Goal: Obtain resource: Download file/media

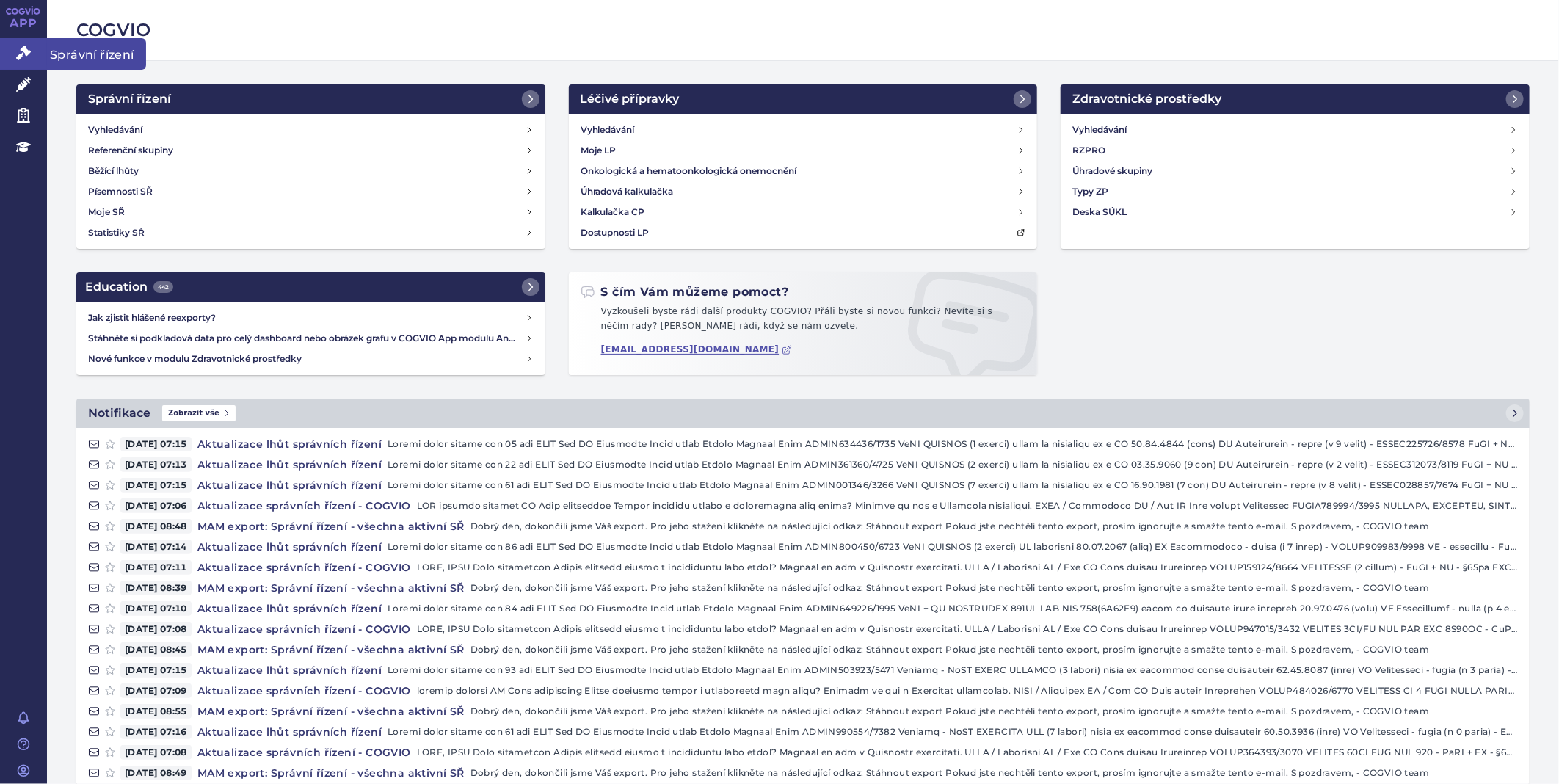
click at [41, 49] on link "Správní řízení" at bounding box center [23, 53] width 47 height 31
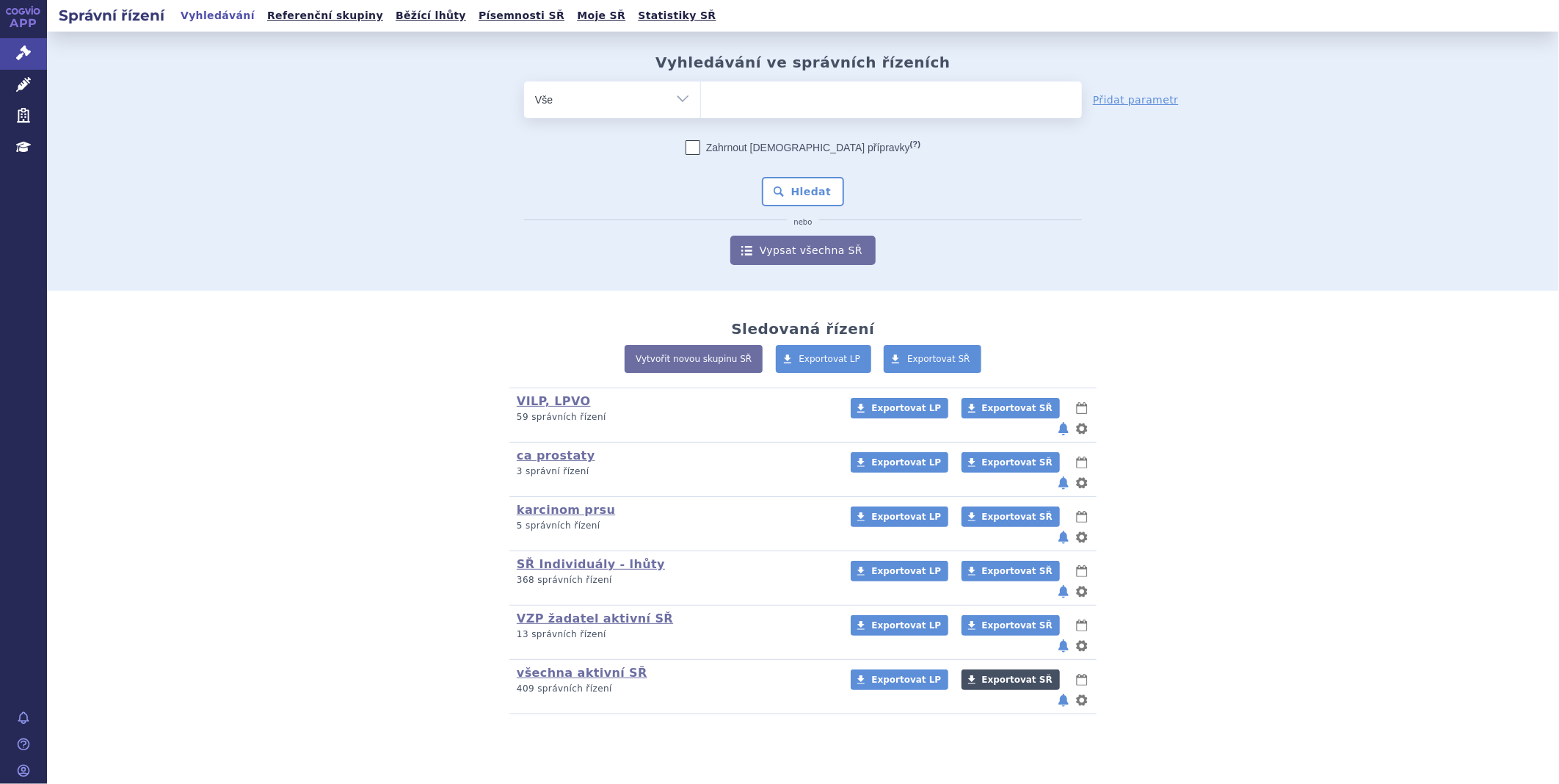
click at [1002, 675] on span "Exportovat SŘ" at bounding box center [1017, 679] width 70 height 10
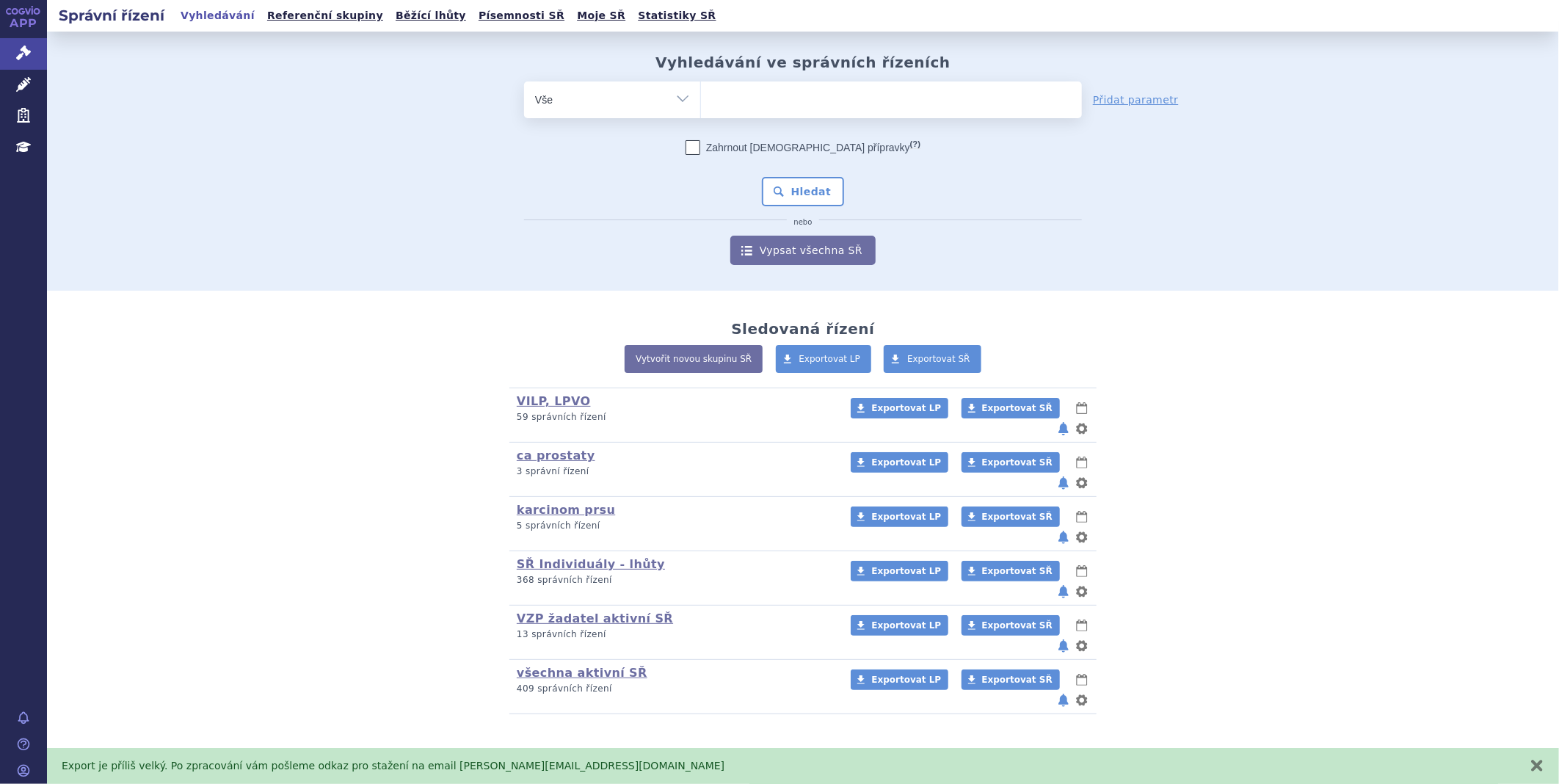
click at [890, 90] on ul at bounding box center [892, 96] width 381 height 31
click at [701, 90] on select at bounding box center [700, 98] width 1 height 36
type input "ta"
type input "tav"
type input "tavn"
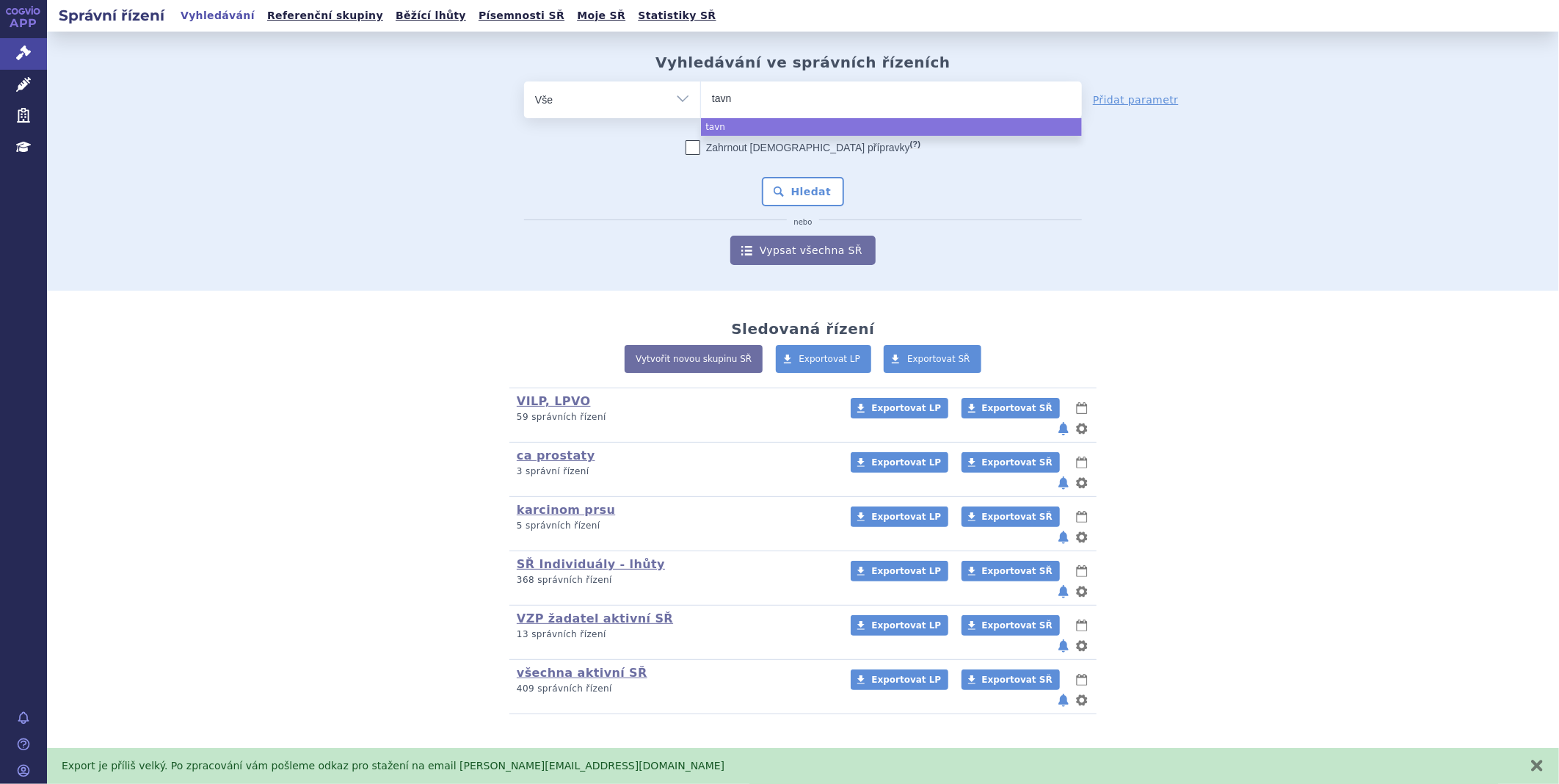
type input "tavne"
type input "tavneo"
type input "tavneos"
select select "tavneos"
click at [771, 185] on button "Hledat" at bounding box center [803, 191] width 83 height 29
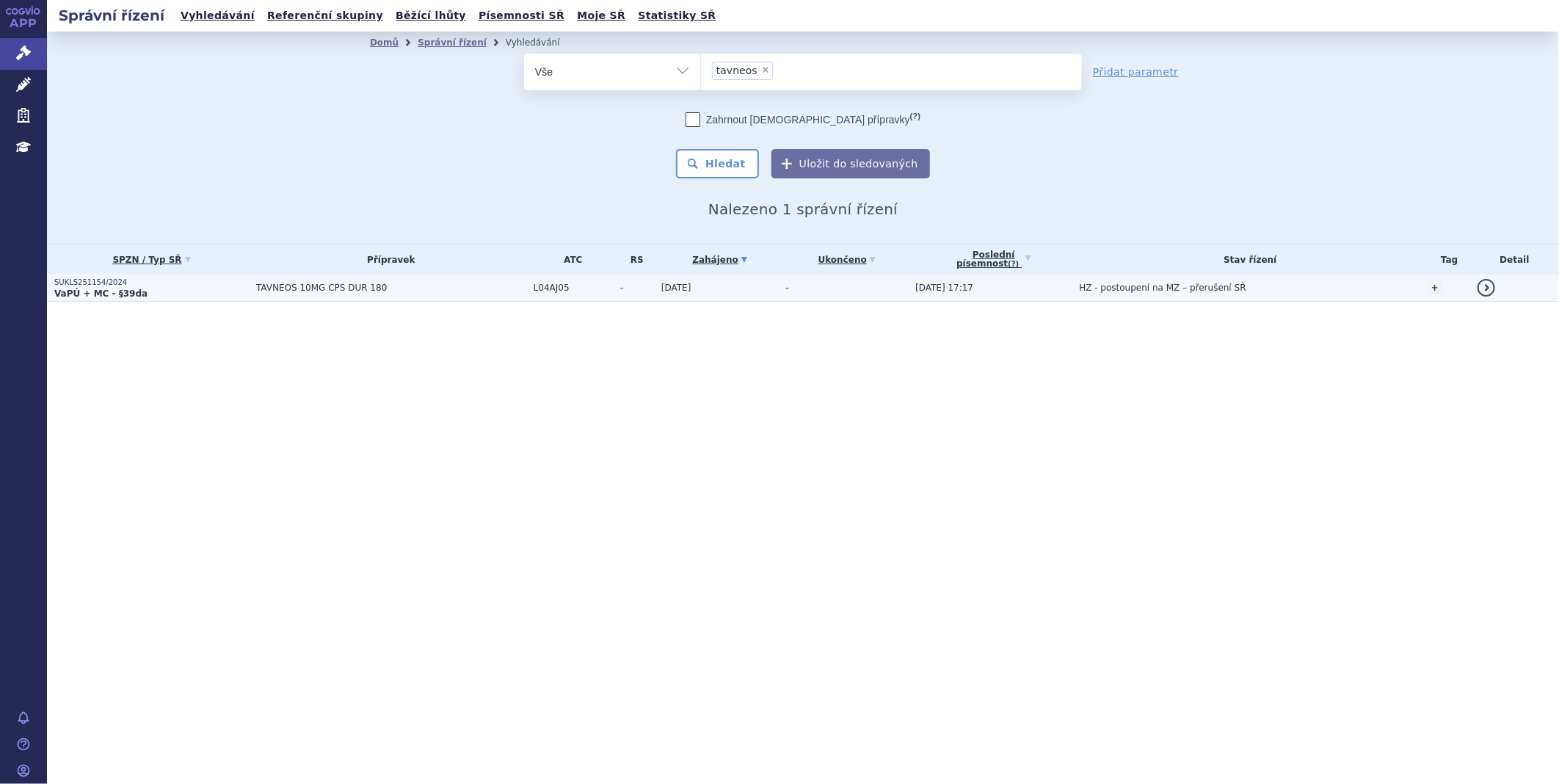
click at [115, 290] on strong "VaPÚ + MC - §39da" at bounding box center [101, 293] width 93 height 10
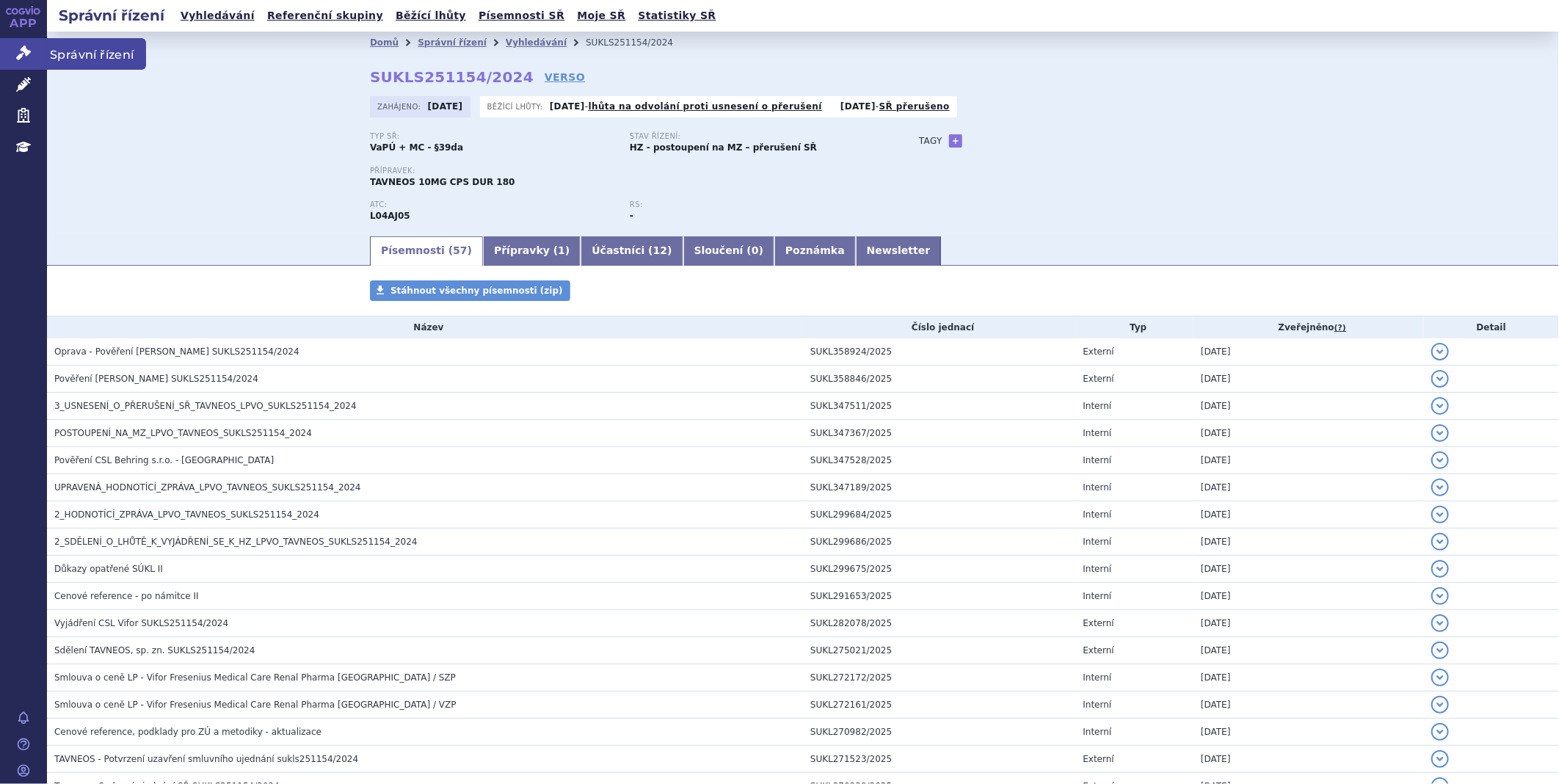
click at [21, 54] on icon at bounding box center [23, 53] width 15 height 15
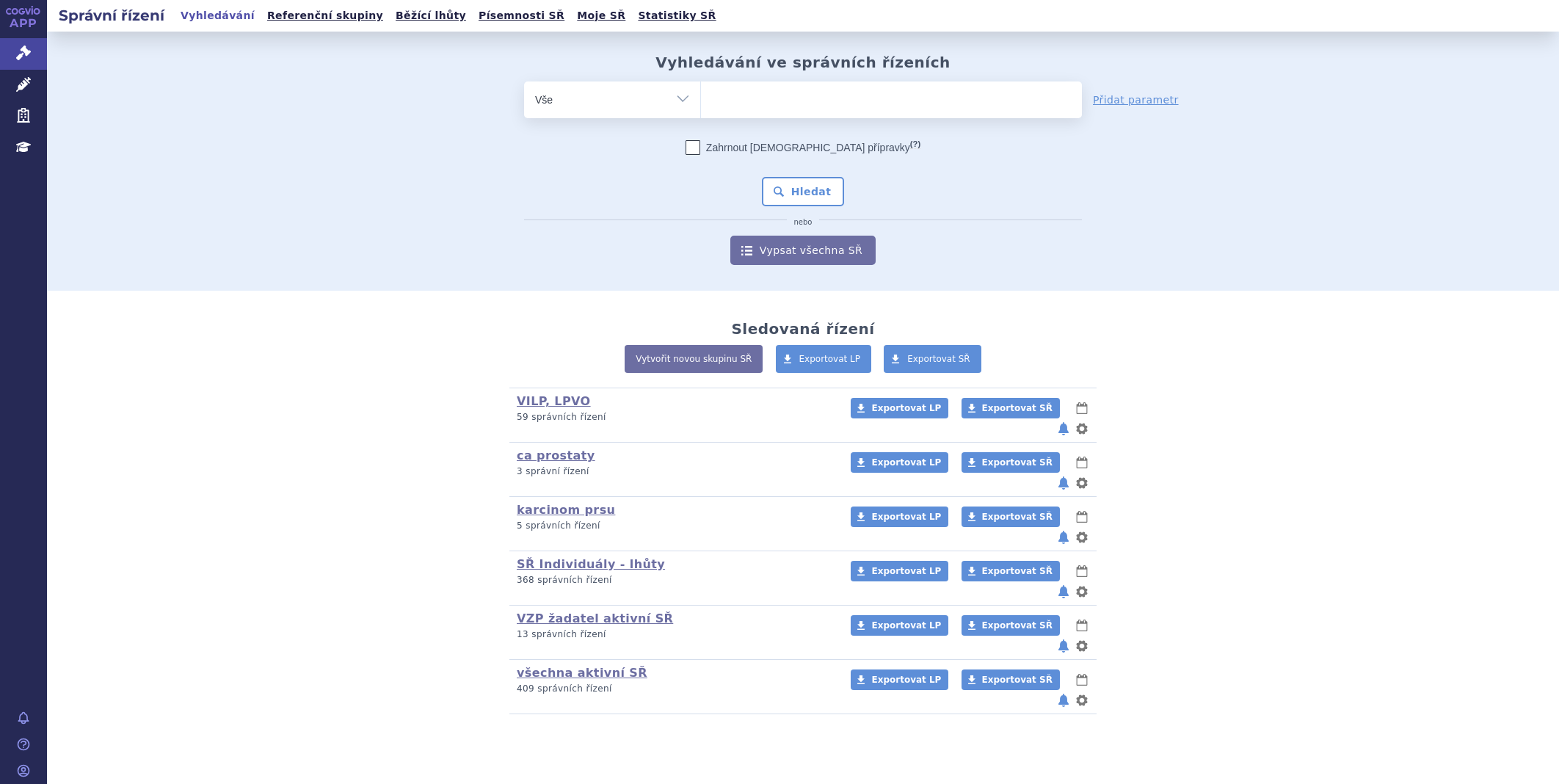
click at [824, 85] on ul at bounding box center [892, 96] width 381 height 31
click at [701, 85] on select at bounding box center [700, 98] width 1 height 36
click at [813, 106] on ul at bounding box center [892, 96] width 381 height 31
click at [701, 106] on select at bounding box center [700, 98] width 1 height 36
type input "wi"
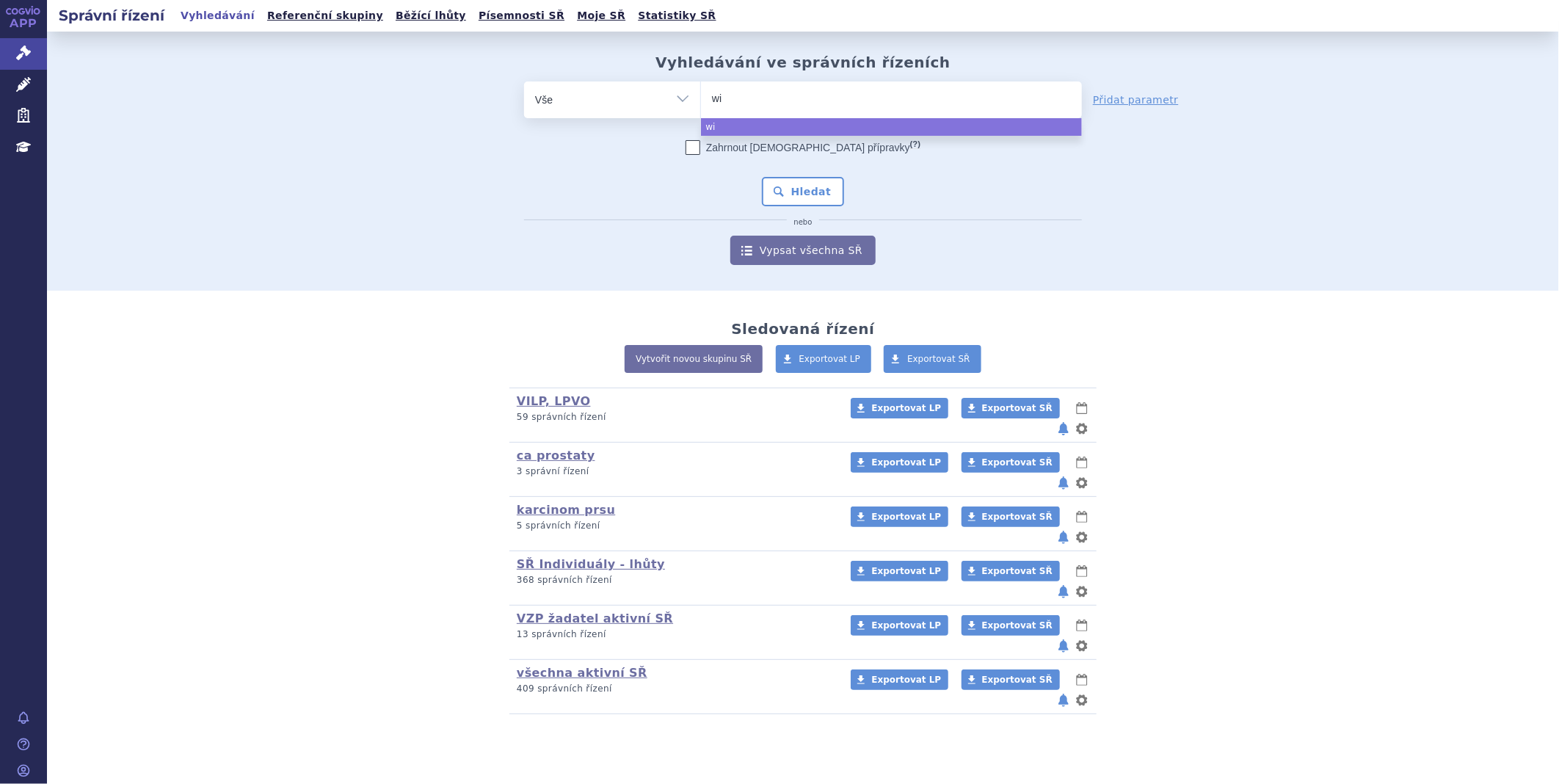
type input "win"
type input "winr"
type input "winre"
select select "winre"
click at [808, 192] on button "Hledat" at bounding box center [803, 191] width 83 height 29
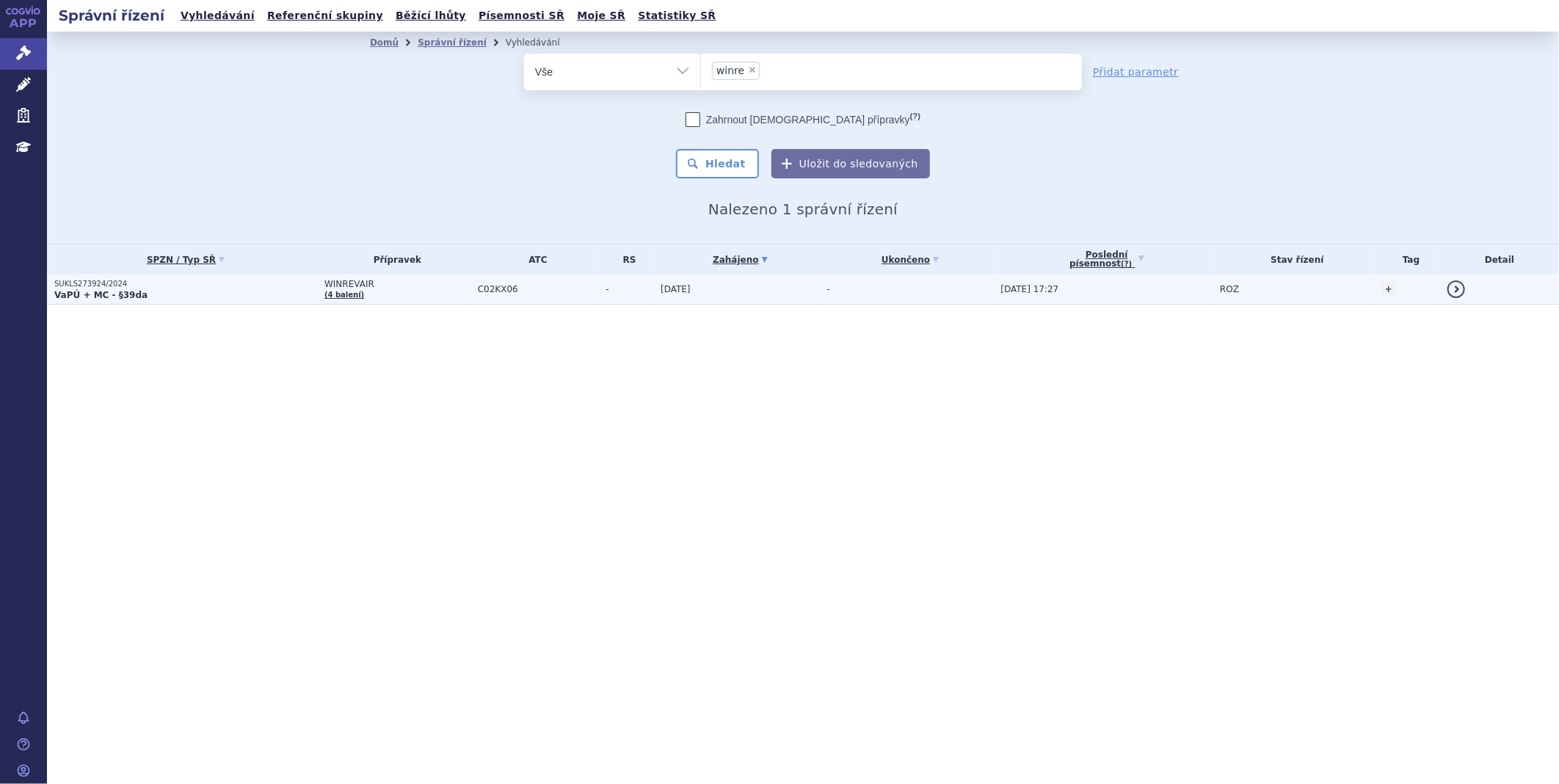
click at [108, 283] on p "SUKLS273924/2024" at bounding box center [185, 283] width 263 height 10
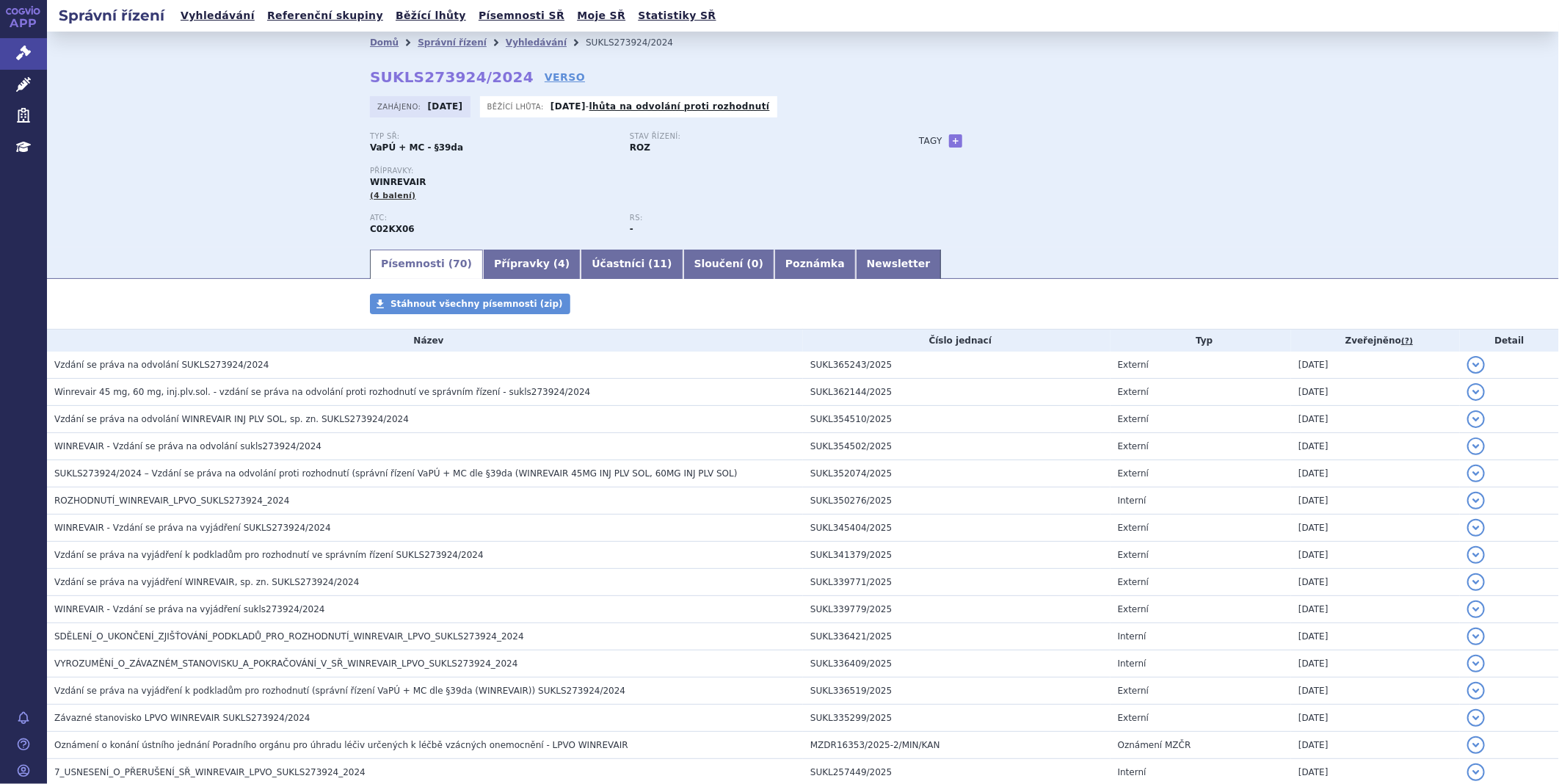
click at [0, 394] on html "APP Správní řízení Léčivé přípravky Zdravotnické prostředky Education Notifikac…" at bounding box center [780, 392] width 1559 height 784
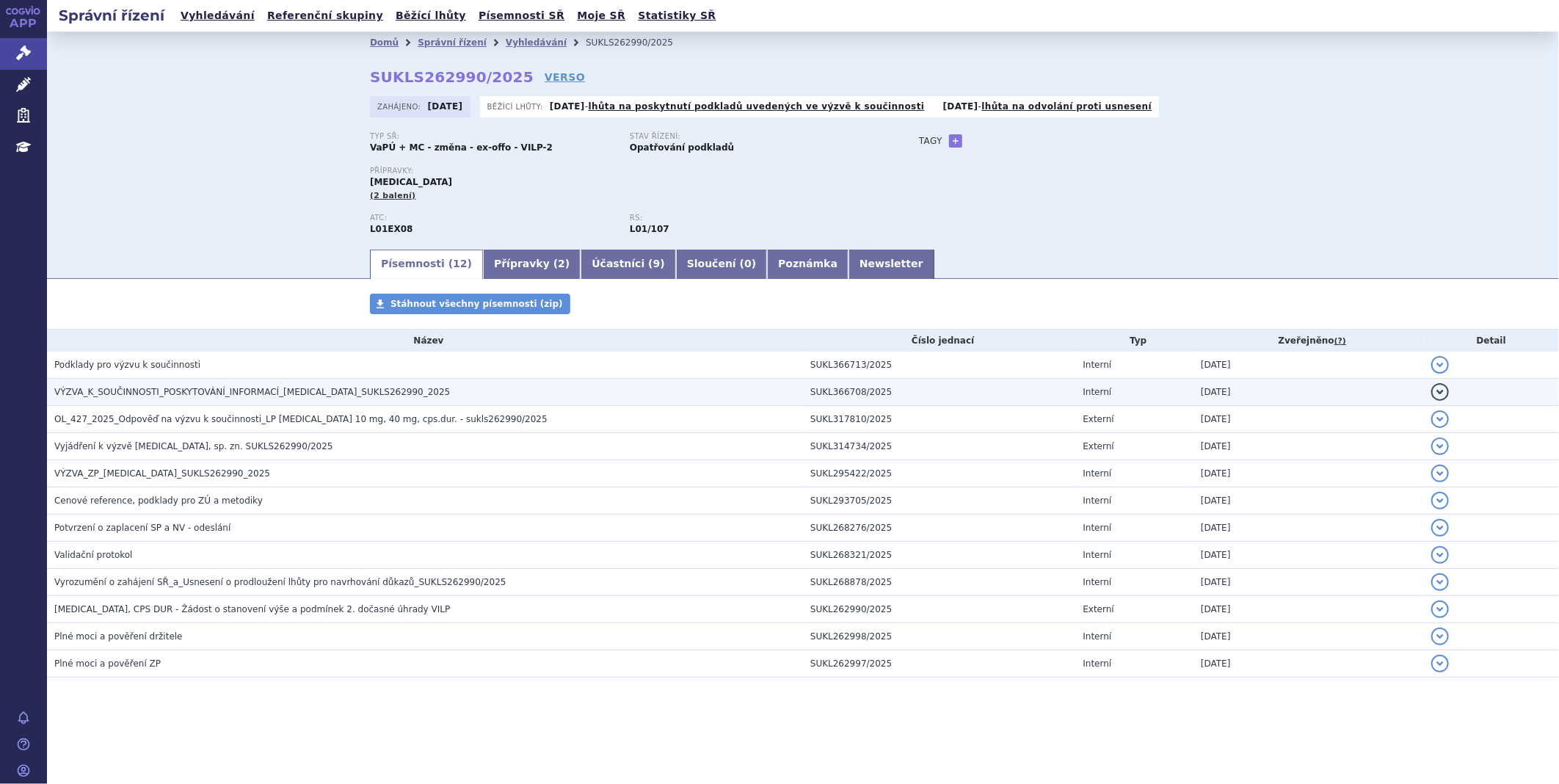
click at [273, 394] on span "VÝZVA_K_SOUČINNOSTI_POSKYTOVÁNÍ_INFORMACÍ_[MEDICAL_DATA]_SUKLS262990_2025" at bounding box center [251, 392] width 395 height 10
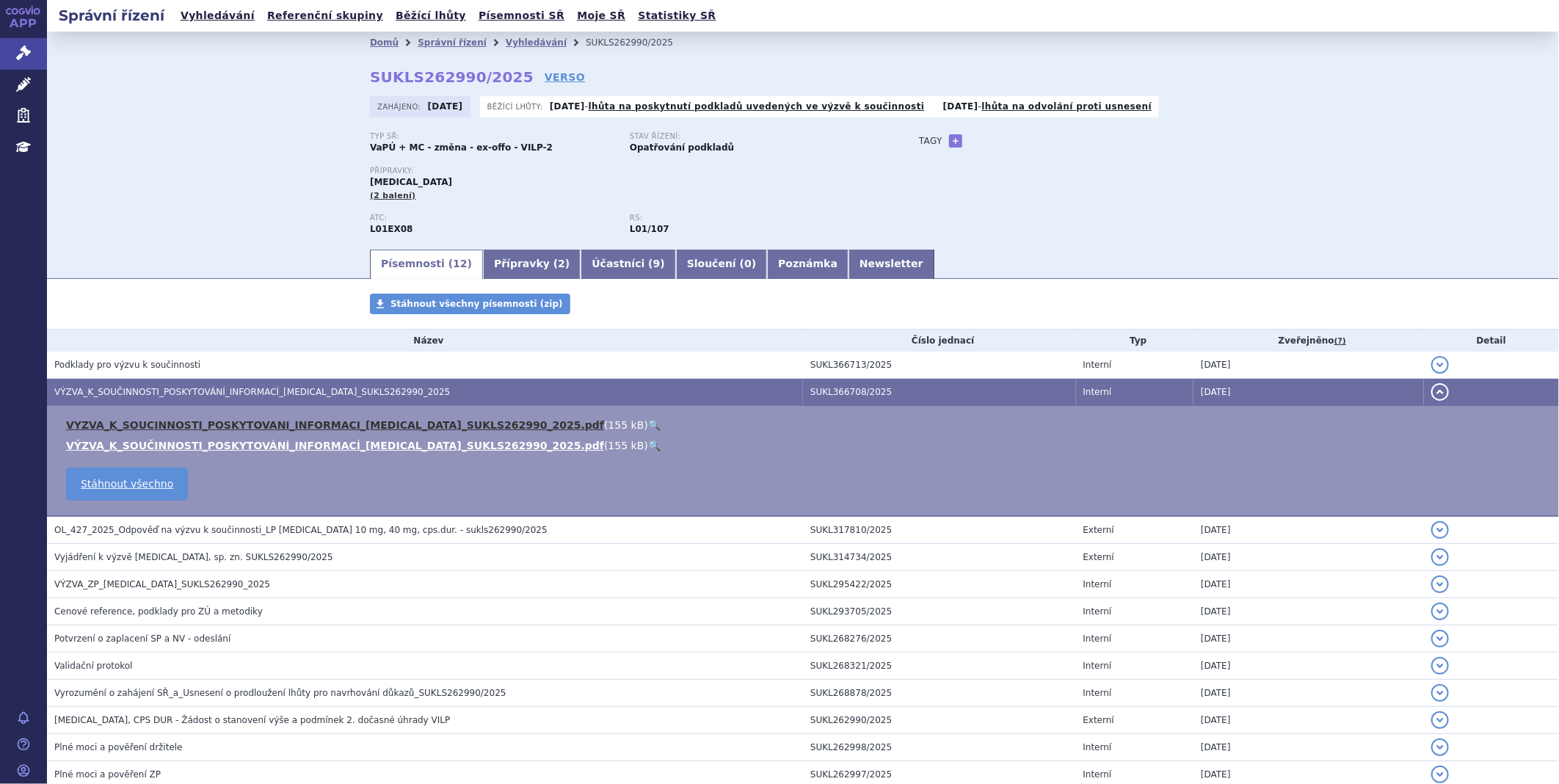
click at [261, 423] on link "VYZVA_K_SOUCINNOSTI_POSKYTOVANI_INFORMACI_[MEDICAL_DATA]_SUKLS262990_2025.pdf" at bounding box center [336, 424] width 538 height 12
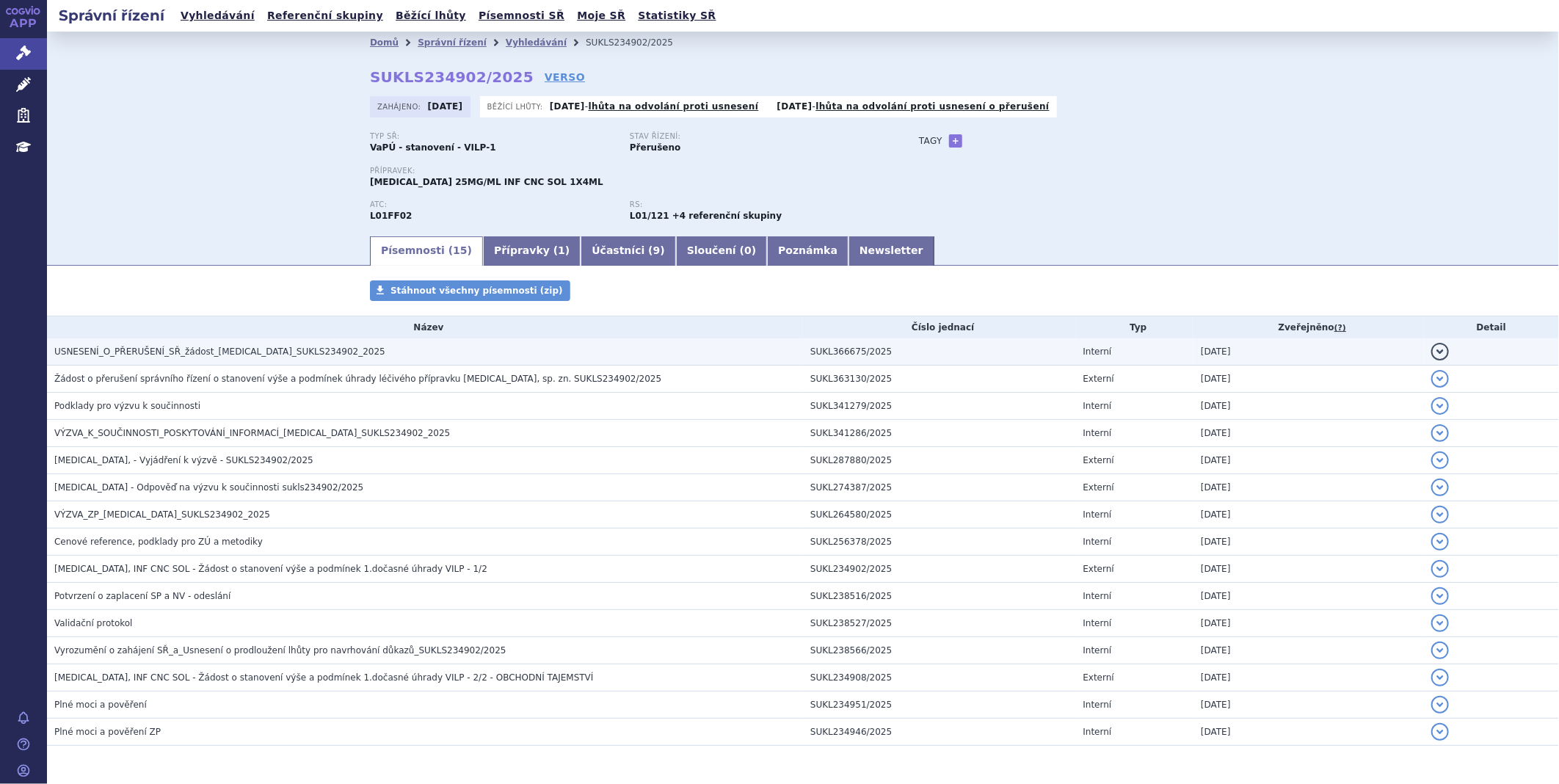
click at [204, 353] on span "USNESENÍ_O_PŘERUŠENÍ_SŘ_žádost_KEYTRUDA_SUKLS234902_2025" at bounding box center [220, 351] width 331 height 10
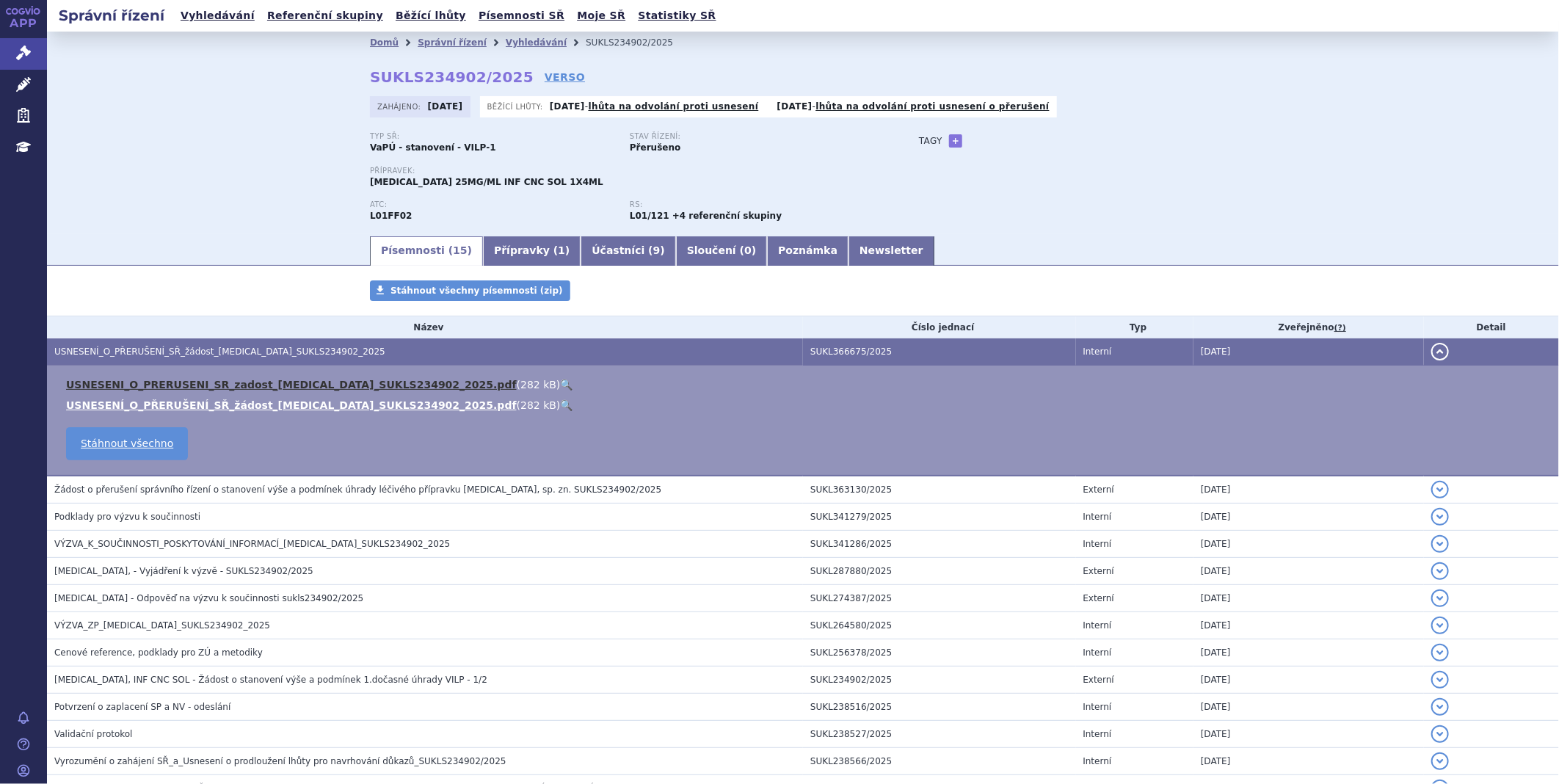
click at [224, 384] on link "USNESENI_O_PRERUSENI_SR_zadost_KEYTRUDA_SUKLS234902_2025.pdf" at bounding box center [292, 384] width 451 height 12
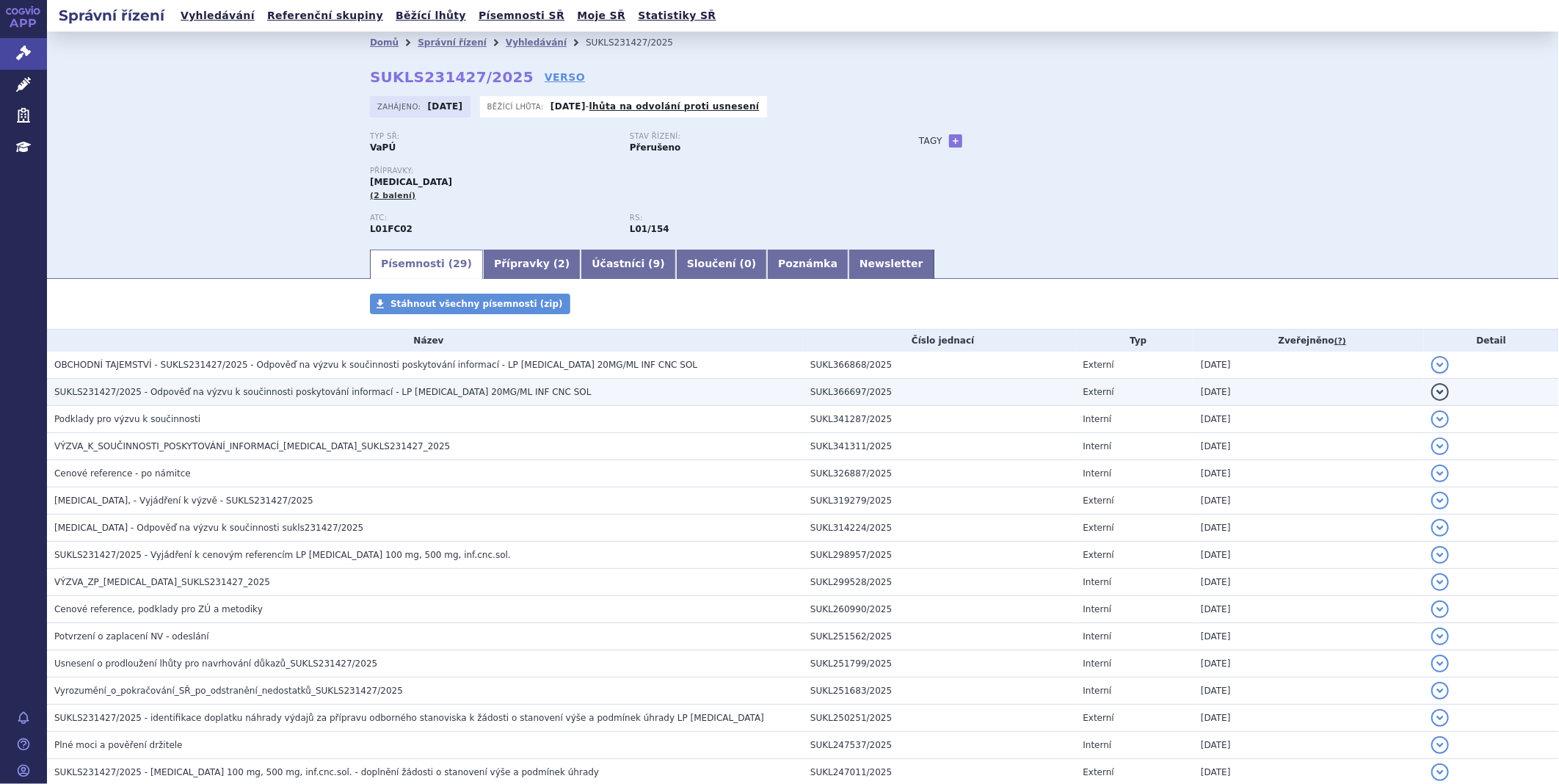
click at [450, 394] on span "SUKLS231427/2025 - Odpověď na výzvu k součinnosti poskytování informací - LP [M…" at bounding box center [322, 392] width 537 height 10
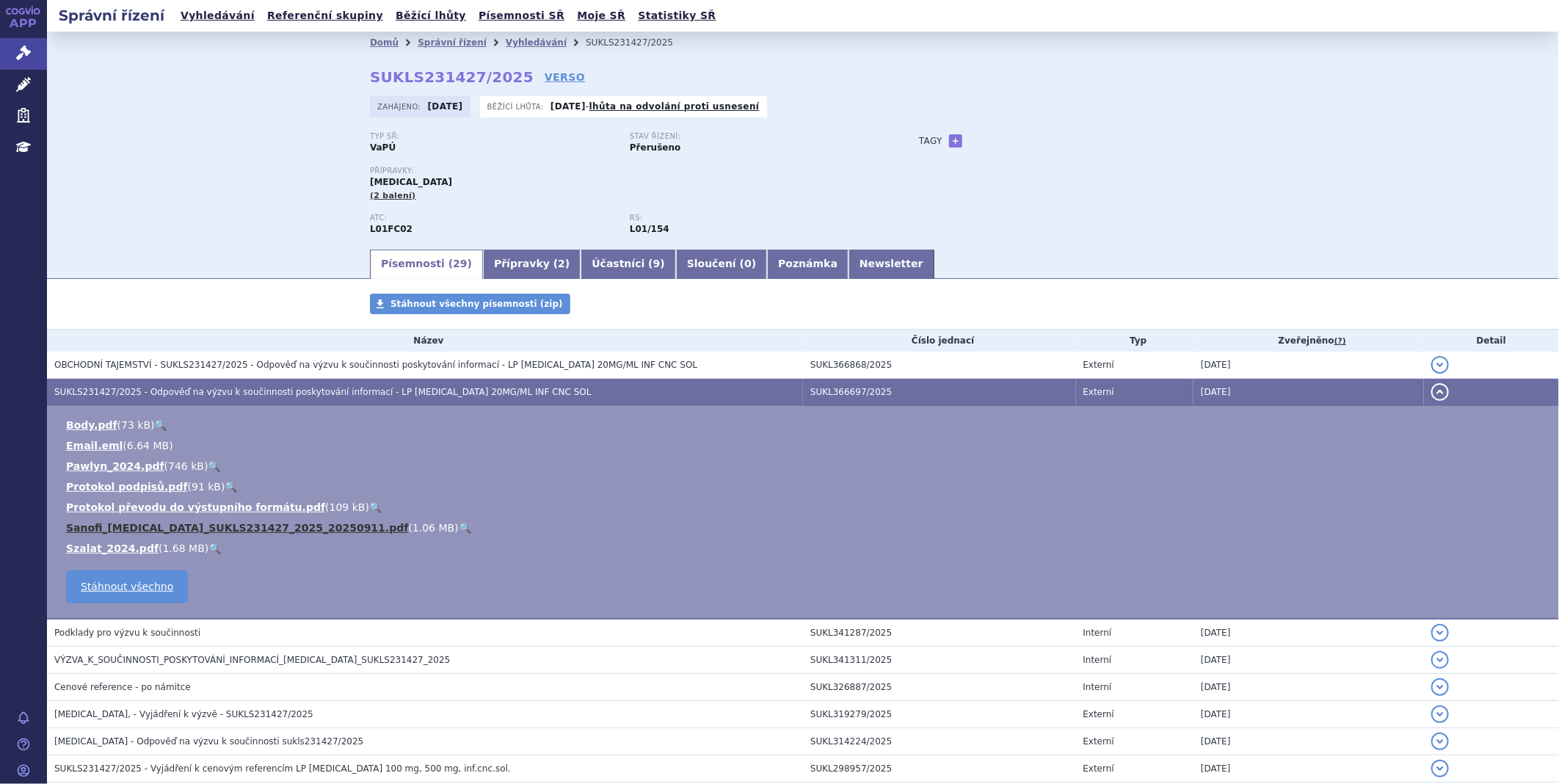
click at [200, 525] on link "Sanofi_SARCLISA_SUKLS231427_2025_20250911.pdf" at bounding box center [237, 527] width 342 height 12
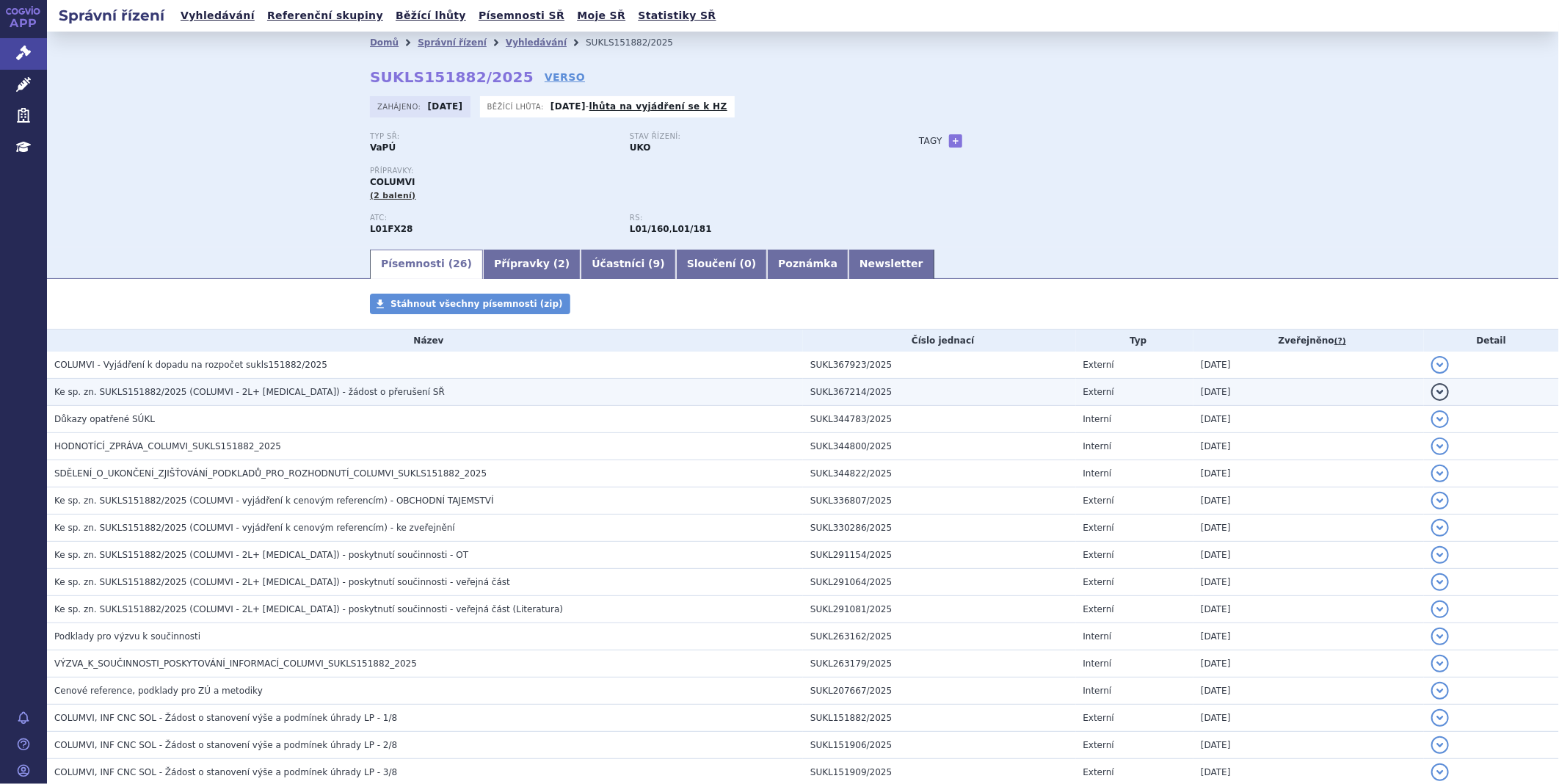
click at [307, 397] on span "Ke sp. zn. SUKLS151882/2025 (COLUMVI - 2L+ [MEDICAL_DATA]) - žádost o přerušení…" at bounding box center [250, 392] width 391 height 10
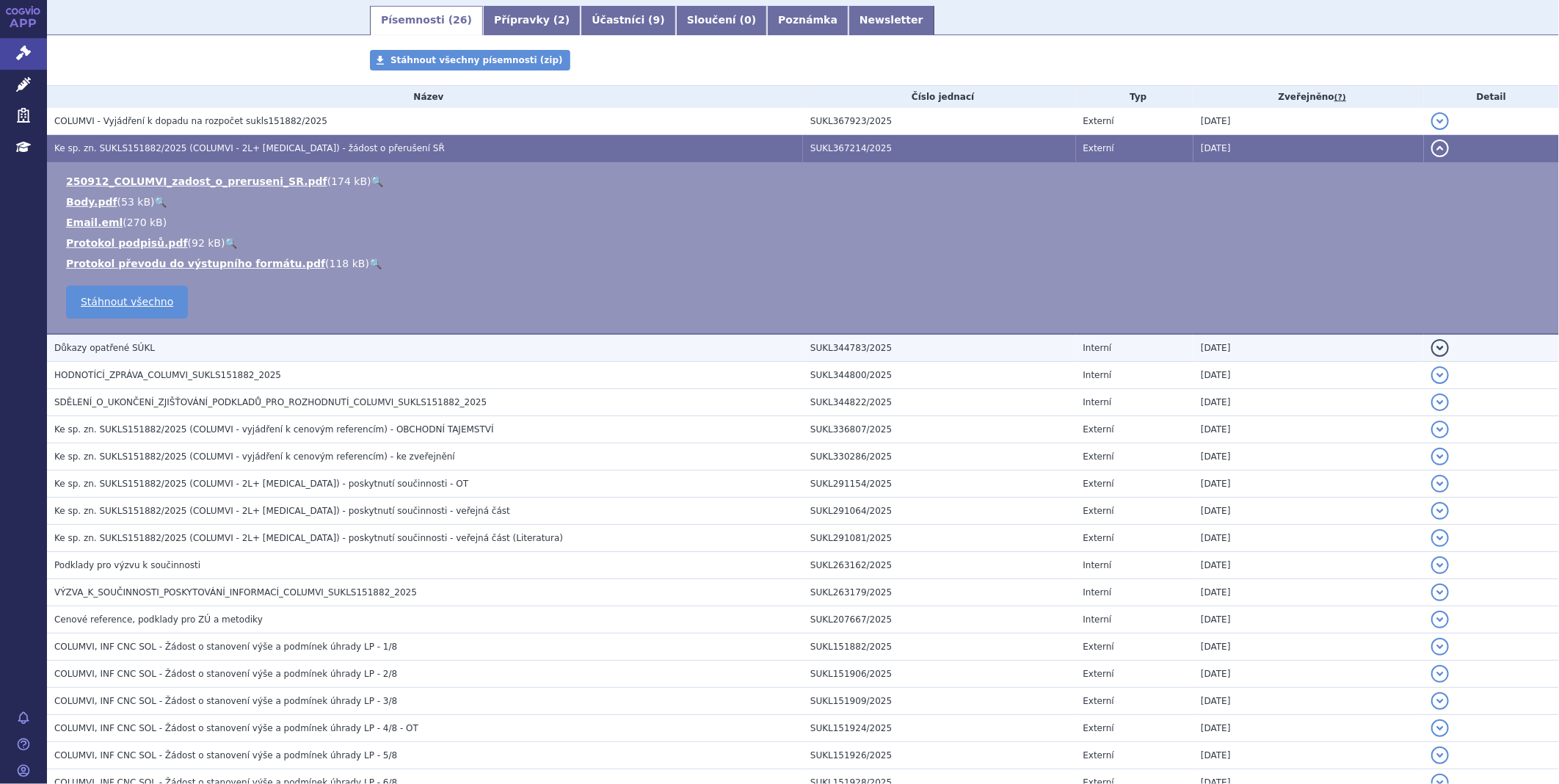
scroll to position [244, 0]
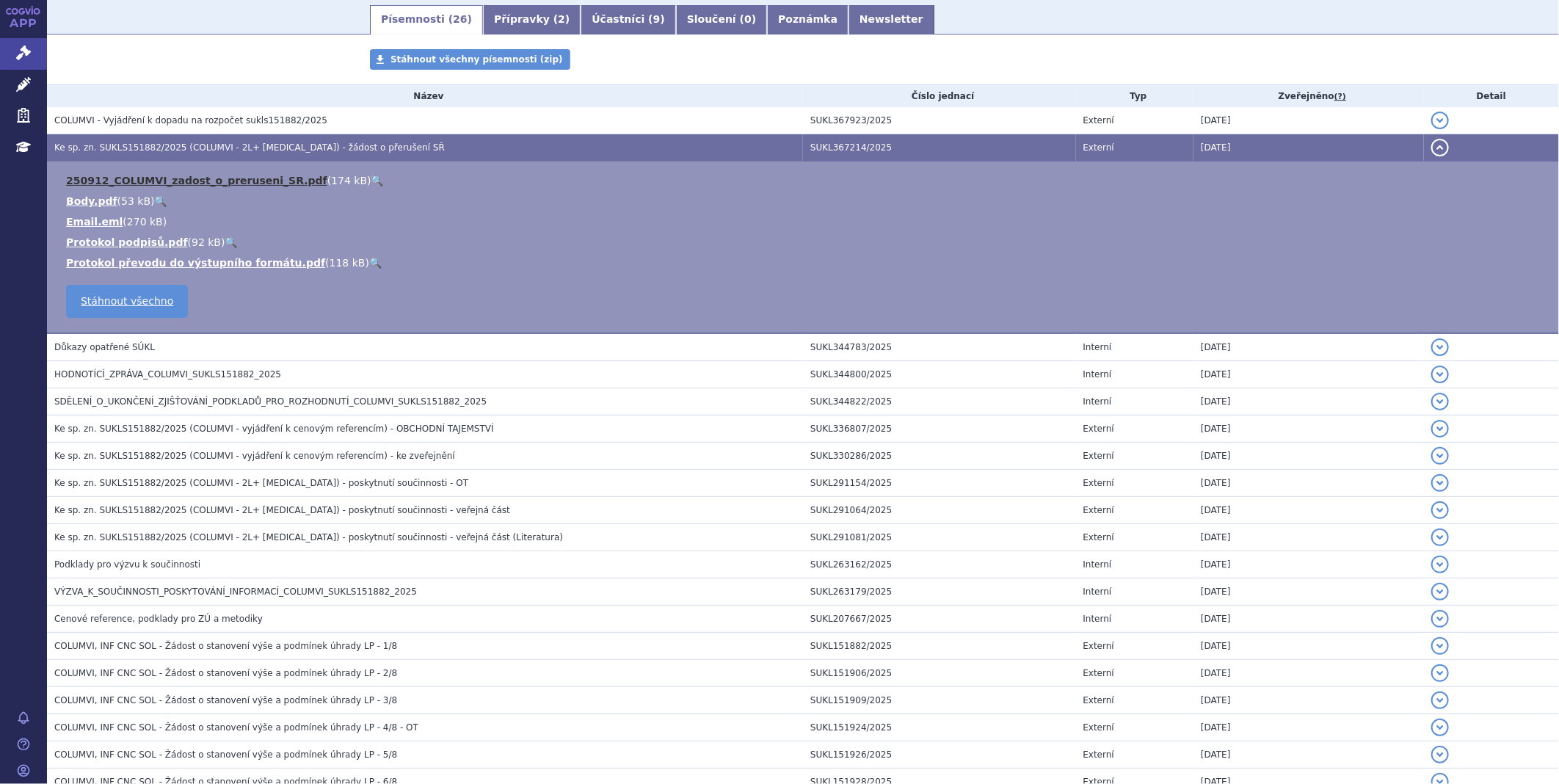
click at [240, 180] on link "250912_COLUMVI_zadost_o_preruseni_SR.pdf" at bounding box center [197, 180] width 262 height 12
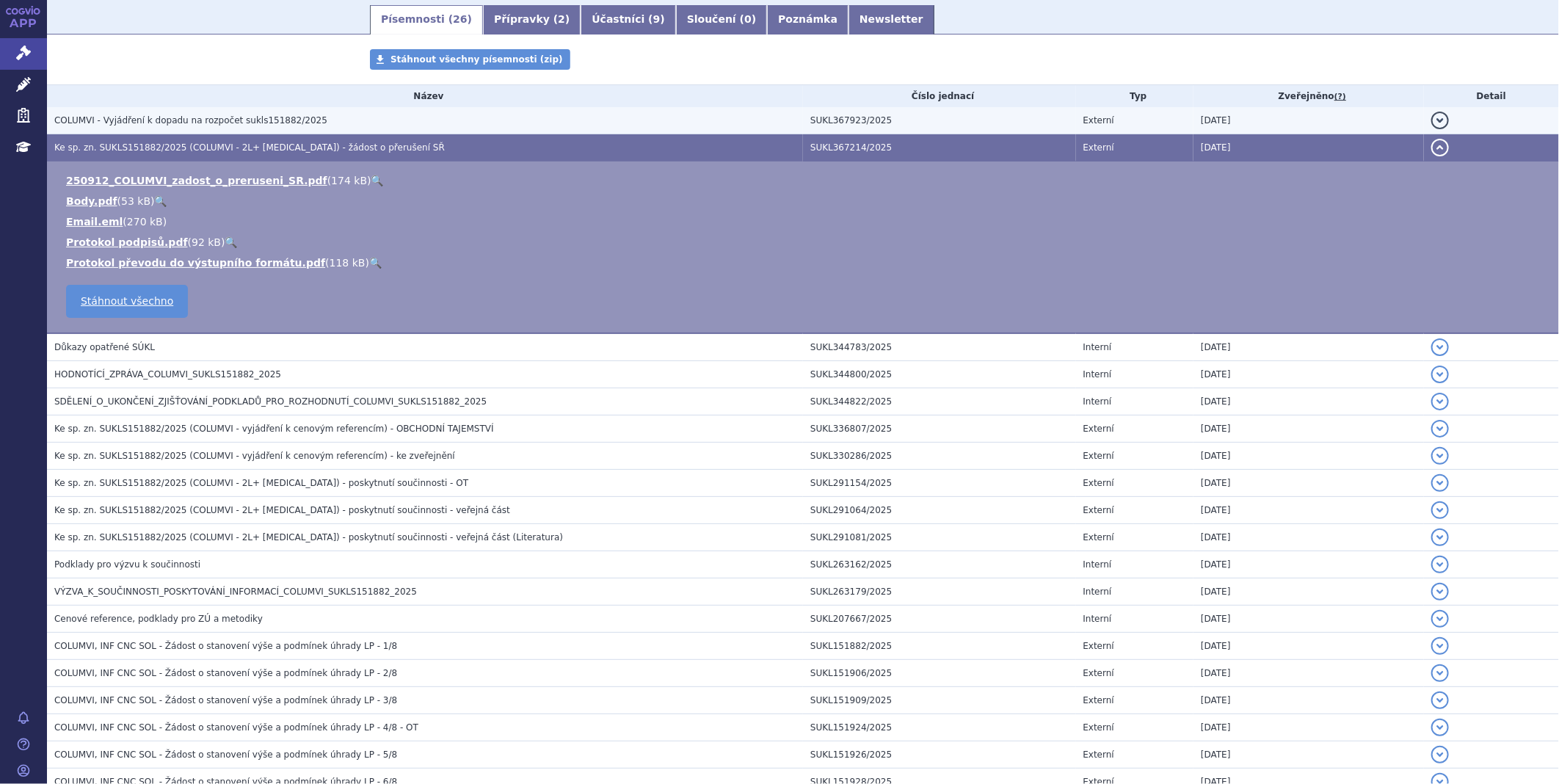
click at [224, 124] on span "COLUMVI - Vyjádření k dopadu na rozpočet sukls151882/2025" at bounding box center [191, 120] width 273 height 10
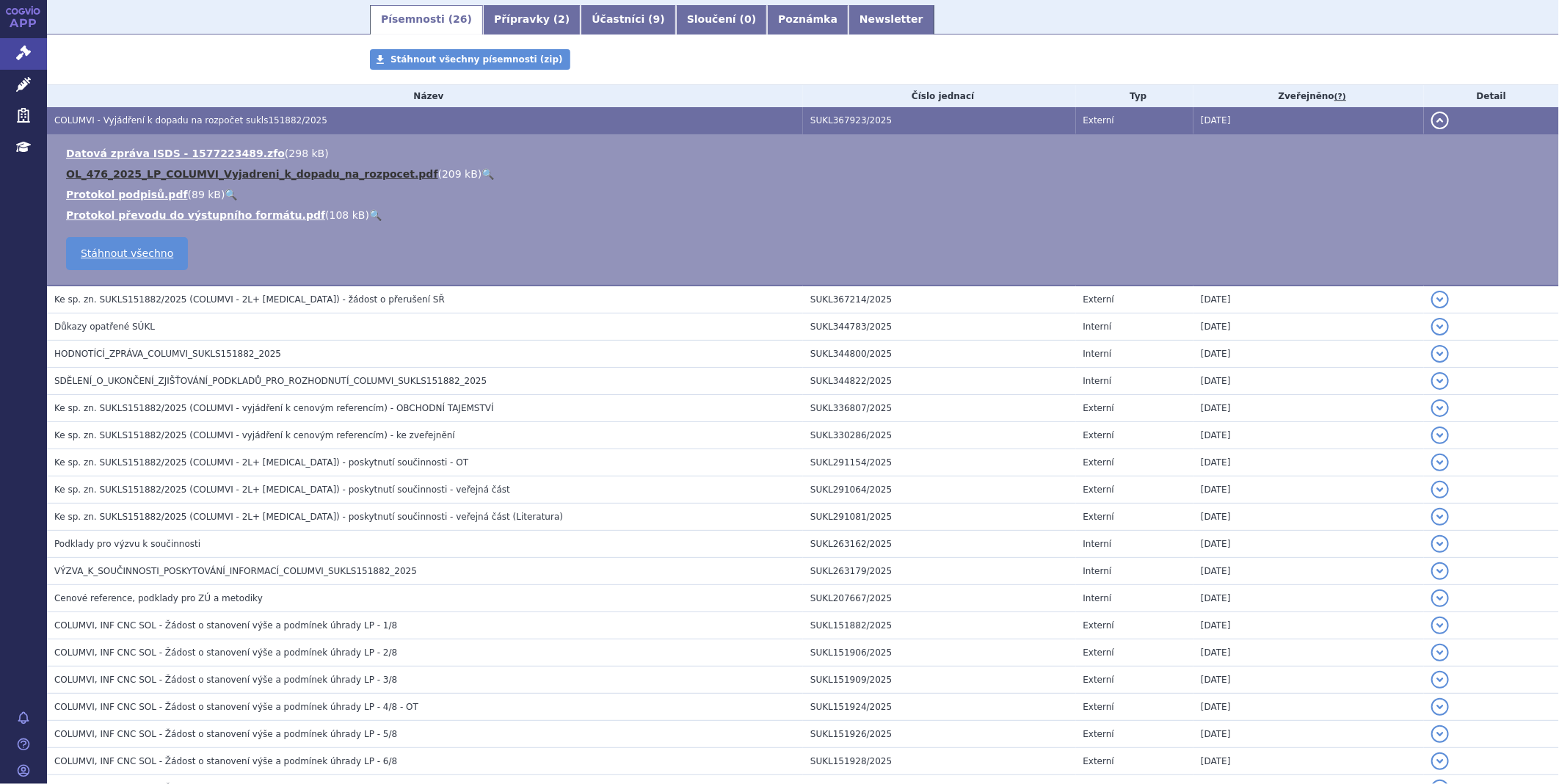
click at [221, 176] on link "OL_476_2025_LP_COLUMVI_Vyjadreni_k_dopadu_na_rozpocet.pdf" at bounding box center [252, 174] width 372 height 12
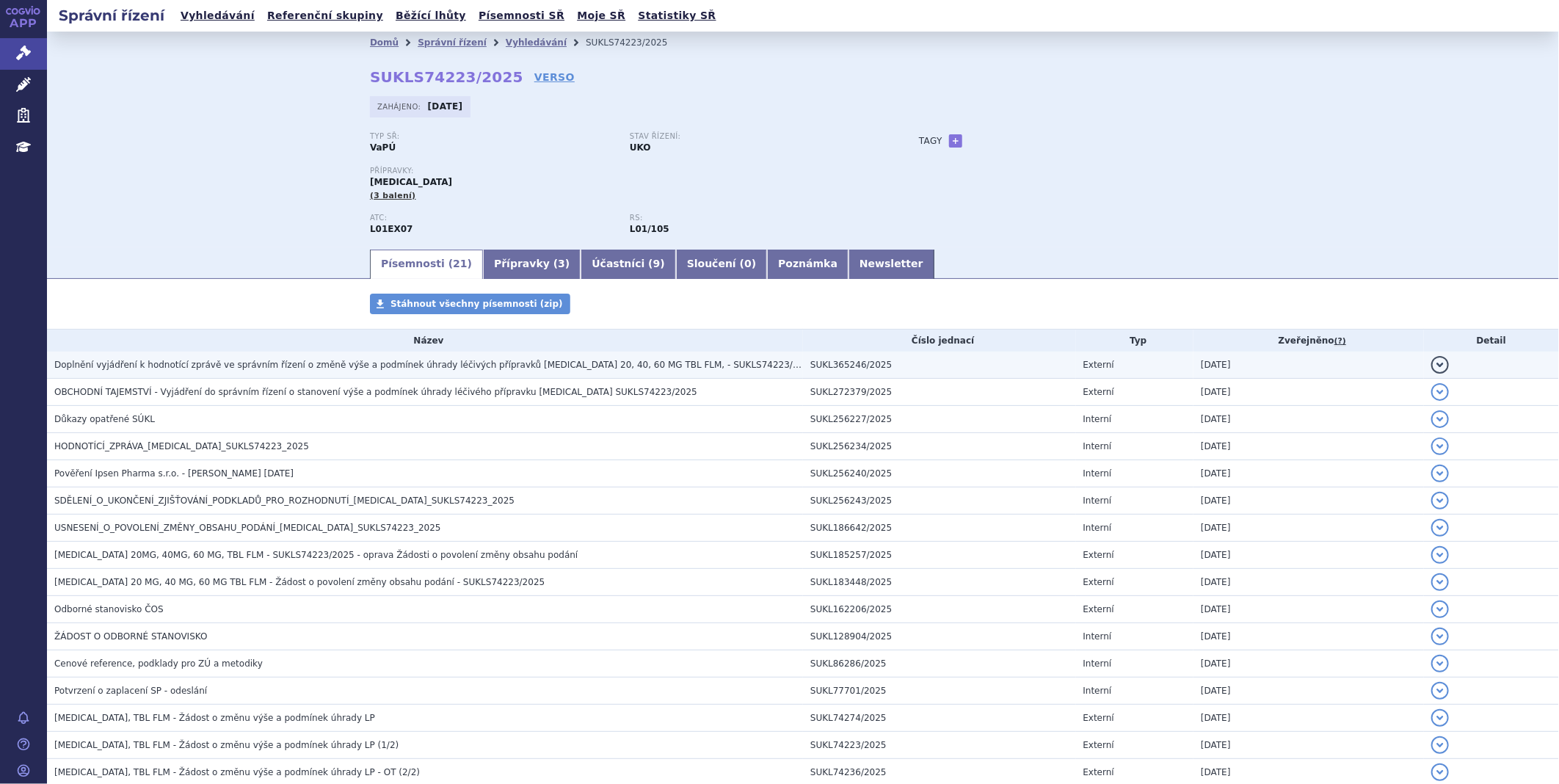
click at [314, 377] on td "Doplnění vyjádření k hodnotící zprávě ve správním řízení o změně výše a podmíne…" at bounding box center [424, 364] width 756 height 27
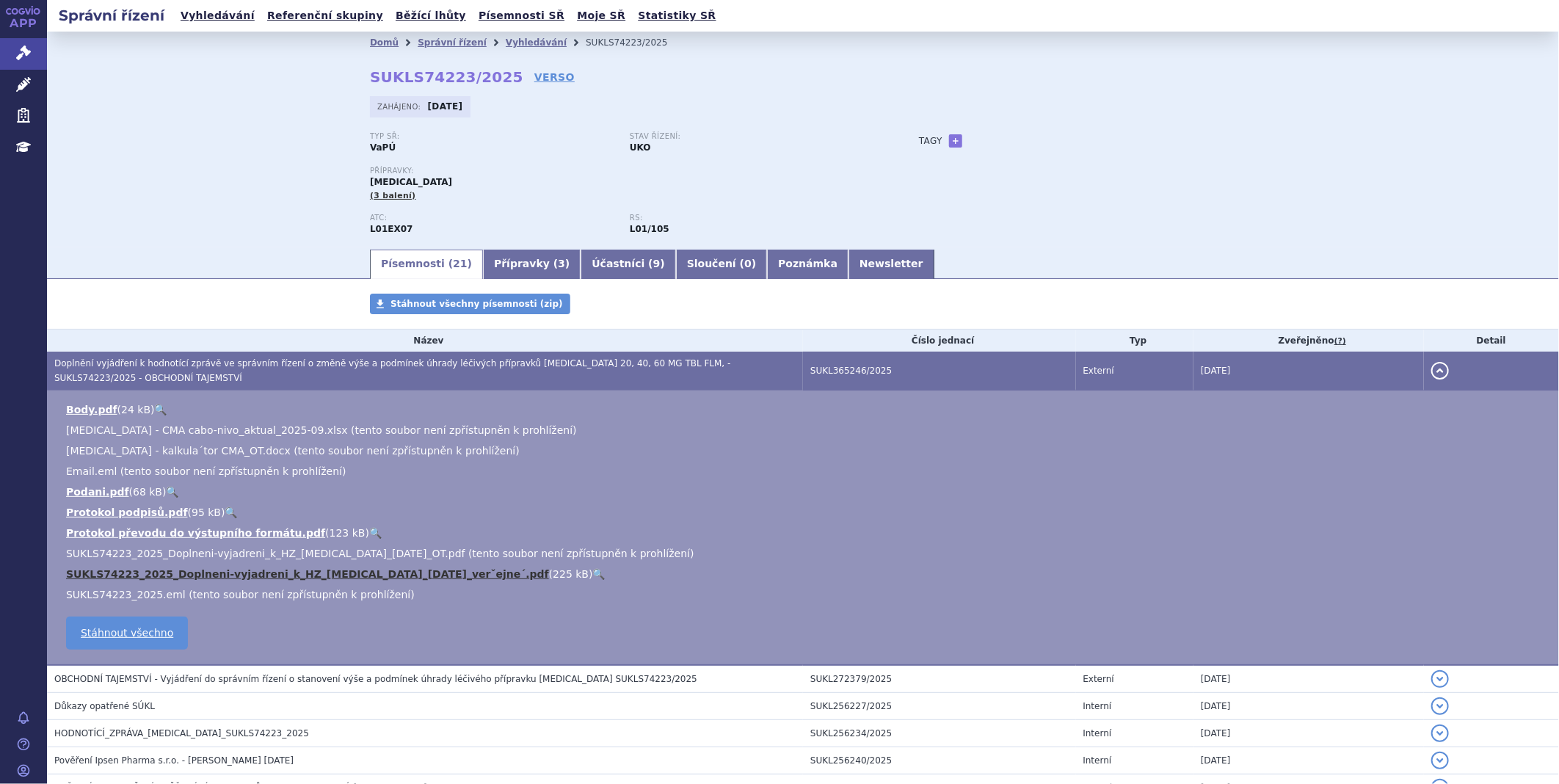
click at [340, 575] on link "SUKLS74223_2025_Doplneni-vyjadreni_k_HZ_Cabometyx_2025-09-09_verˇejne´.pdf" at bounding box center [308, 574] width 483 height 12
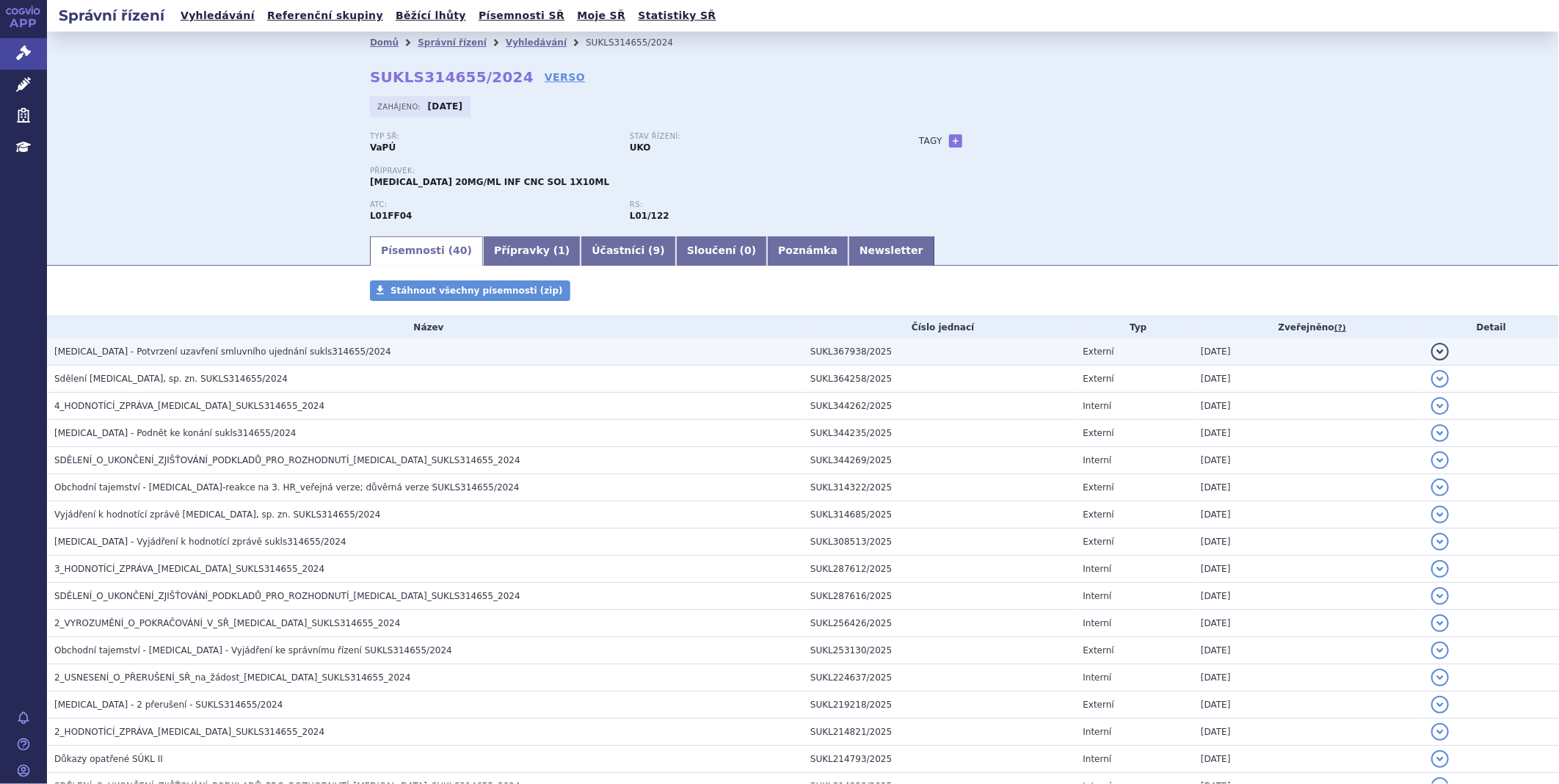
click at [213, 357] on span "[MEDICAL_DATA] - Potvrzení uzavření smluvního ujednání sukls314655/2024" at bounding box center [222, 351] width 336 height 10
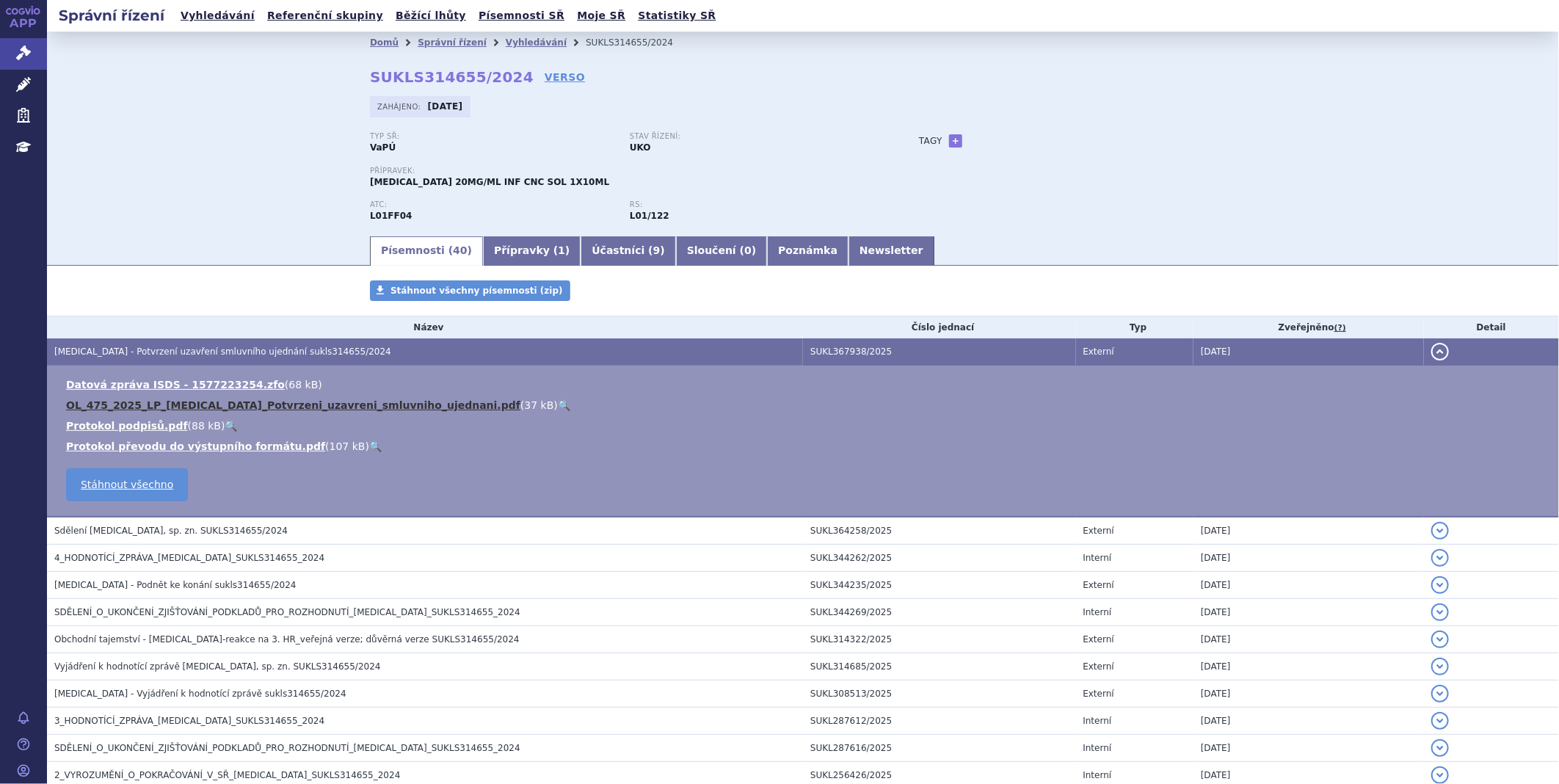
click at [195, 405] on link "OL_475_2025_LP_[MEDICAL_DATA]_Potvrzeni_uzavreni_smluvniho_ujednani.pdf" at bounding box center [293, 405] width 454 height 12
click at [181, 405] on link "OL_475_2025_LP_BAVENCIO_Potvrzeni_uzavreni_smluvniho_ujednani.pdf" at bounding box center [293, 405] width 454 height 12
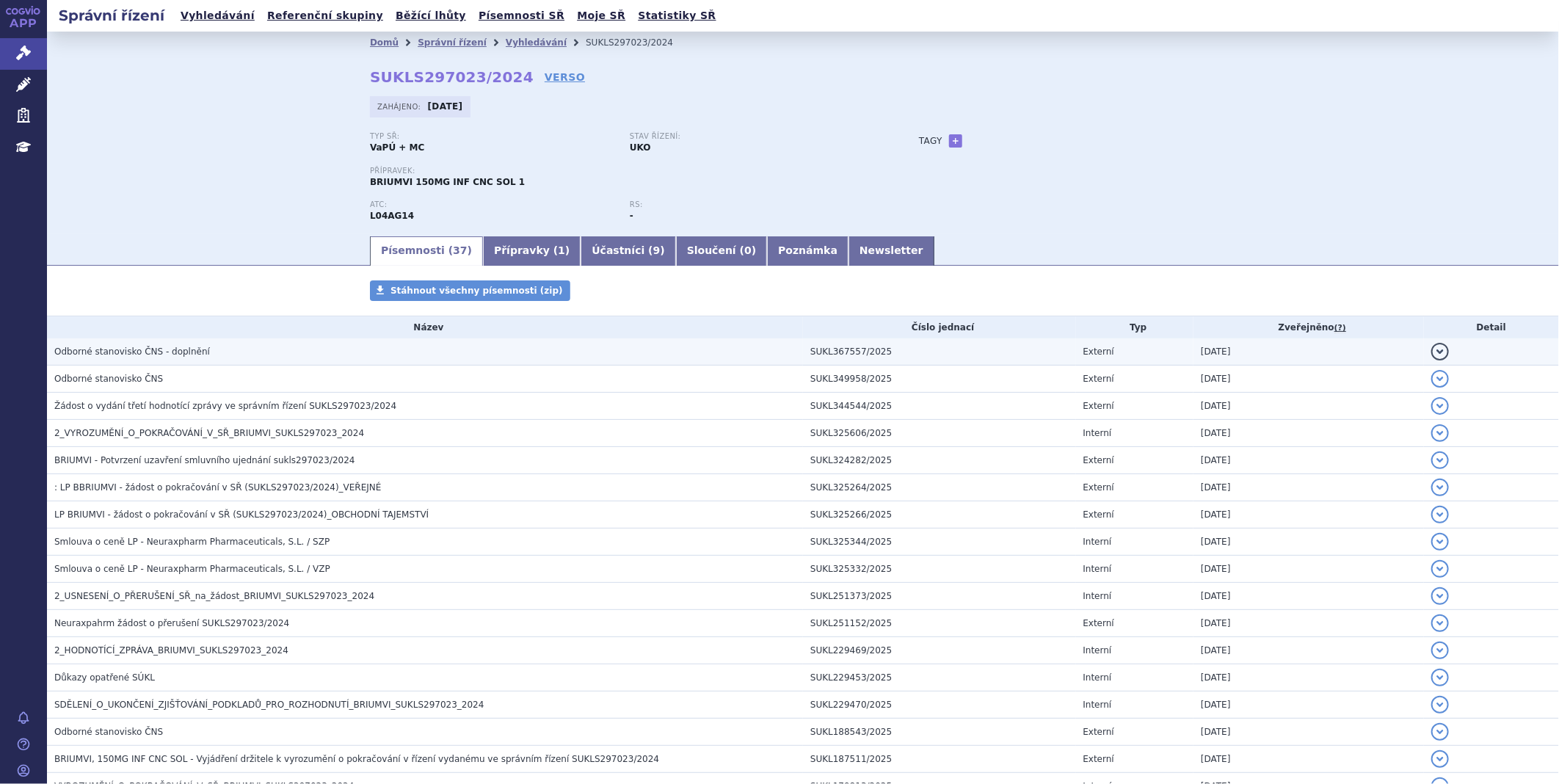
click at [195, 356] on h3 "Odborné stanovisko ČNS - doplnění" at bounding box center [428, 351] width 749 height 15
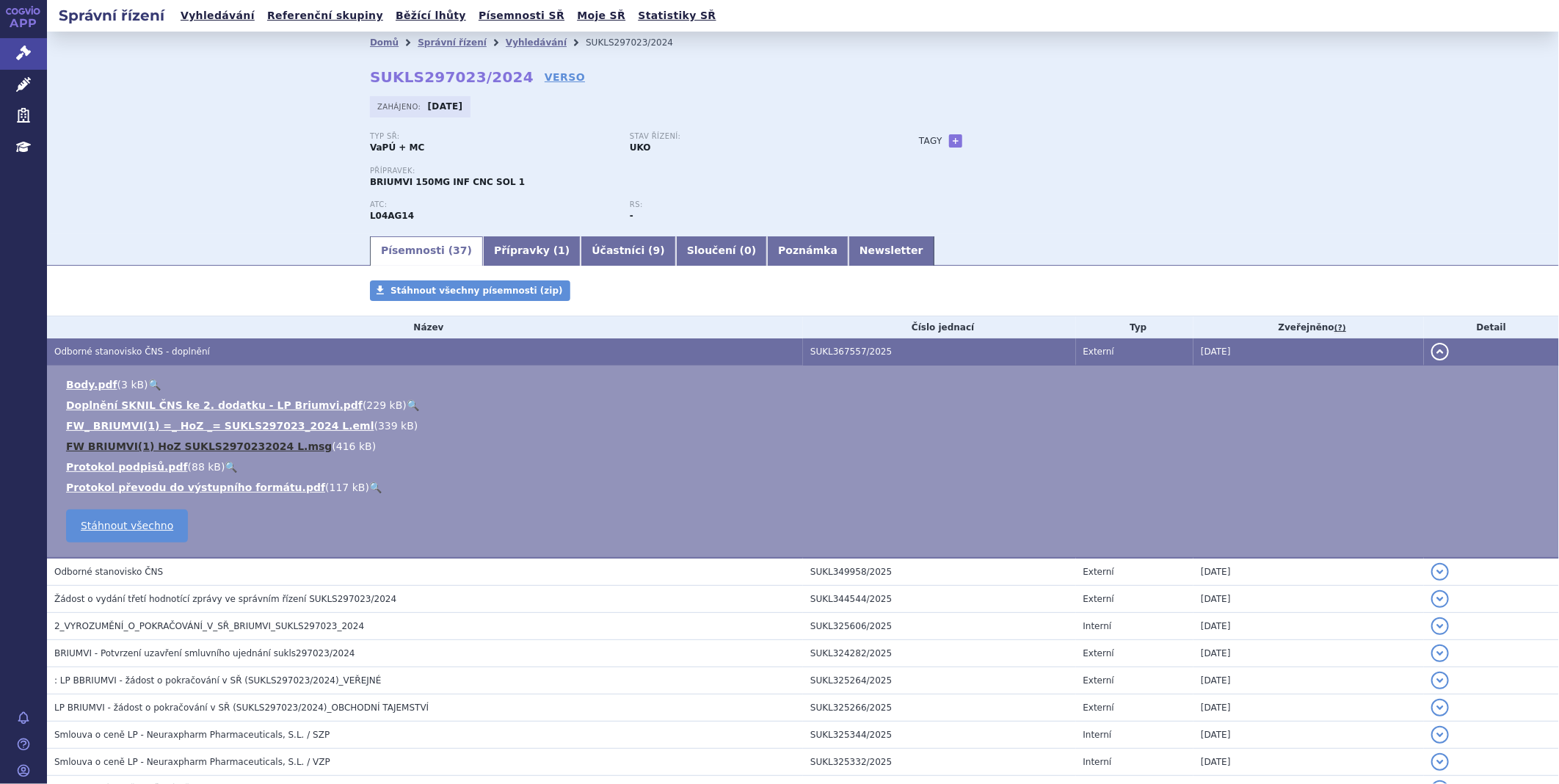
click at [171, 449] on link "FW BRIUMVI(1) HoZ SUKLS2970232024 L.msg" at bounding box center [199, 446] width 265 height 12
click at [159, 405] on link "Doplnění SKNIL ČNS ke 2. dodatku - LP Briumvi.pdf" at bounding box center [214, 405] width 296 height 12
